Goal: Find contact information: Find contact information

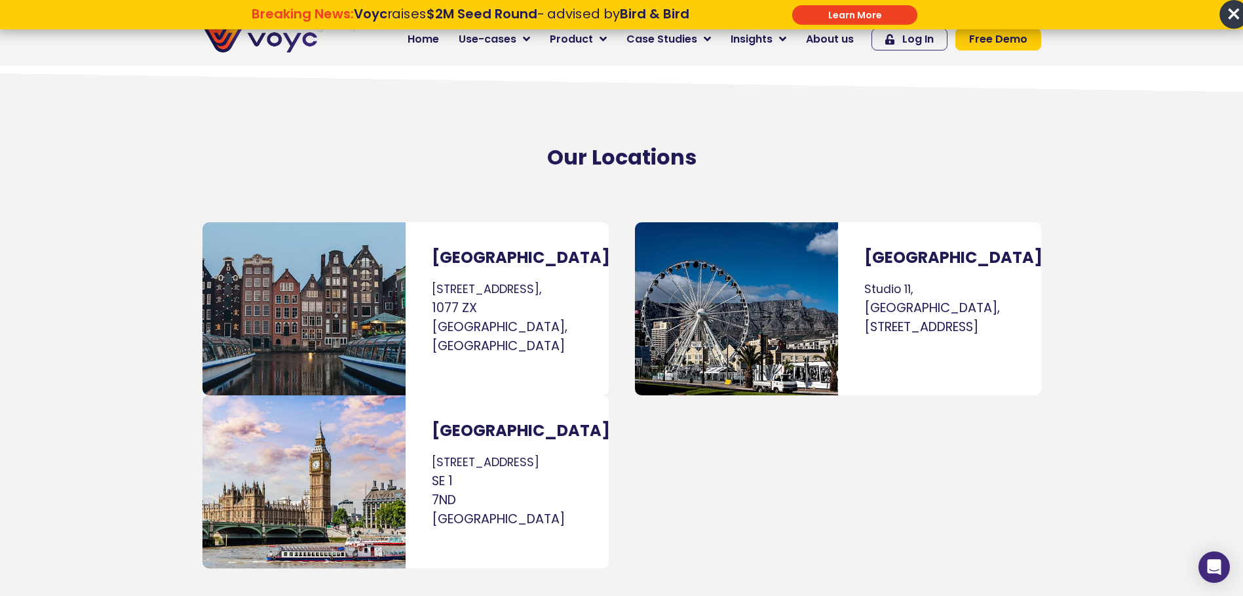
scroll to position [7477, 0]
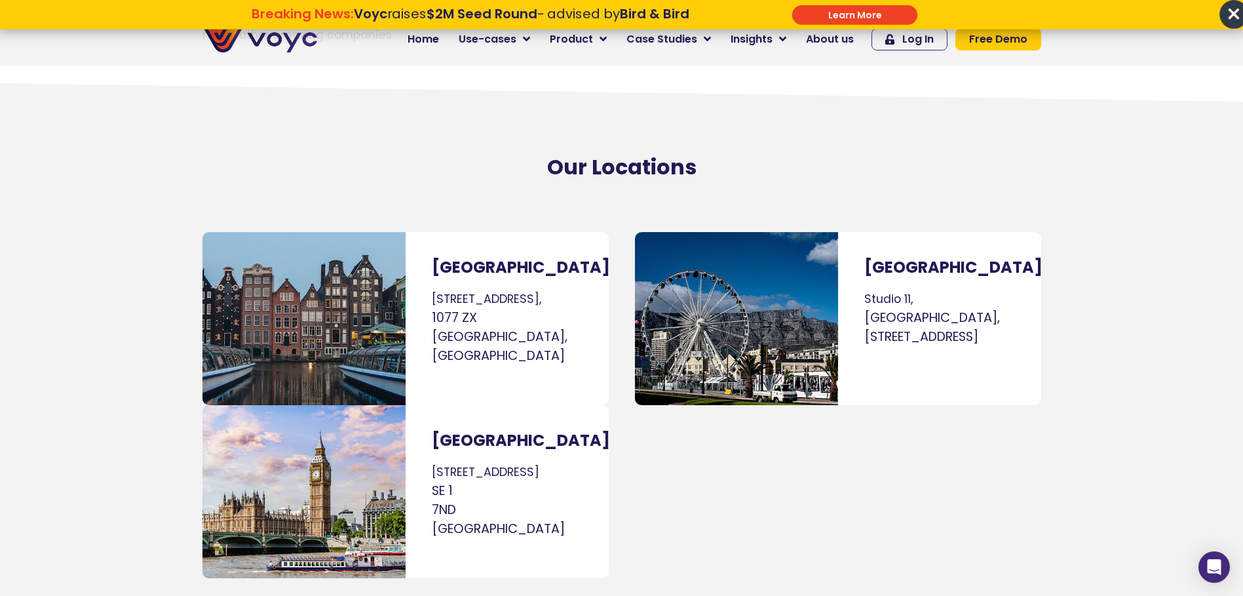
drag, startPoint x: 1000, startPoint y: 290, endPoint x: 860, endPoint y: 234, distance: 151.2
click at [860, 234] on div "[GEOGRAPHIC_DATA] [GEOGRAPHIC_DATA], [GEOGRAPHIC_DATA], [STREET_ADDRESS]" at bounding box center [939, 318] width 203 height 173
drag, startPoint x: 860, startPoint y: 234, endPoint x: 912, endPoint y: 233, distance: 51.8
copy p "[GEOGRAPHIC_DATA], [GEOGRAPHIC_DATA], [STREET_ADDRESS]"
